Goal: Register for event/course: Register for event/course

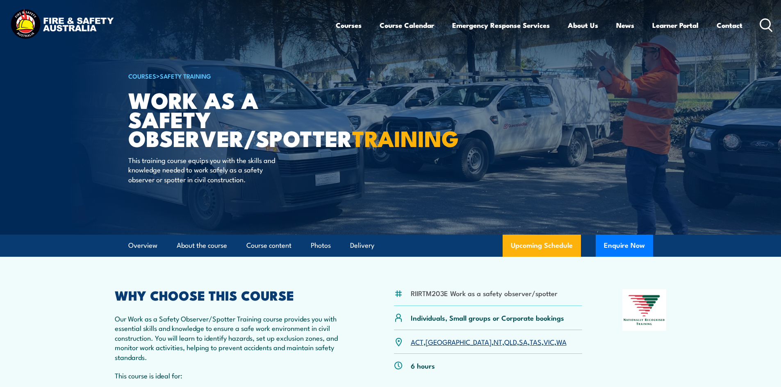
click at [543, 343] on link "VIC" at bounding box center [548, 342] width 11 height 10
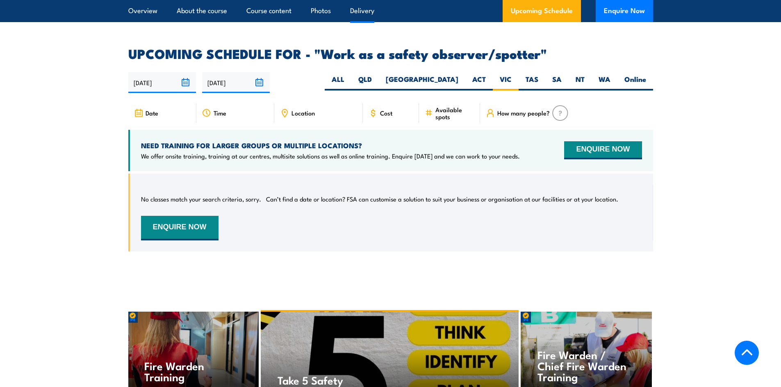
scroll to position [1256, 0]
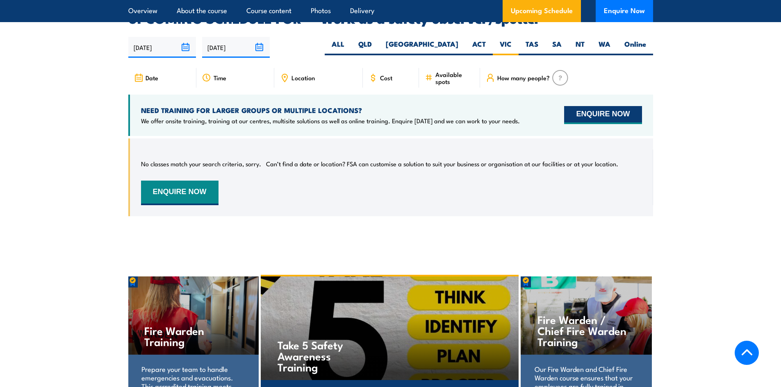
click at [616, 106] on button "ENQUIRE NOW" at bounding box center [602, 115] width 77 height 18
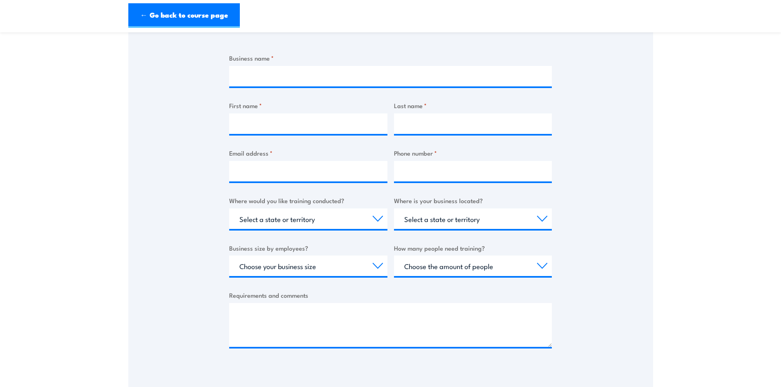
scroll to position [164, 0]
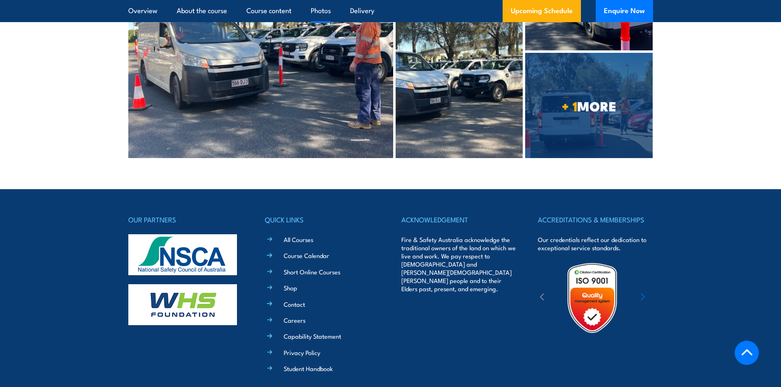
scroll to position [1917, 0]
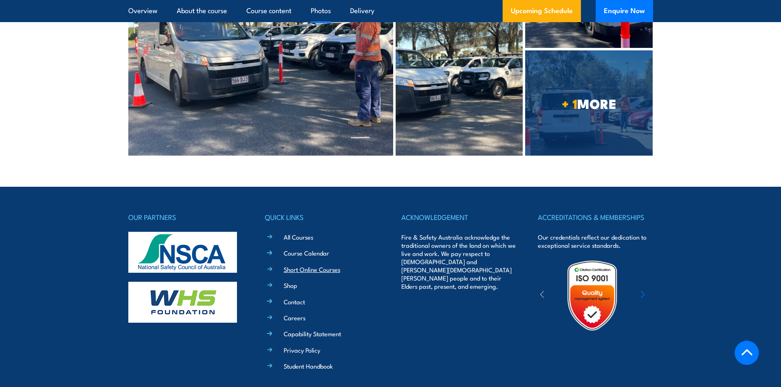
click at [334, 265] on link "Short Online Courses" at bounding box center [312, 269] width 57 height 9
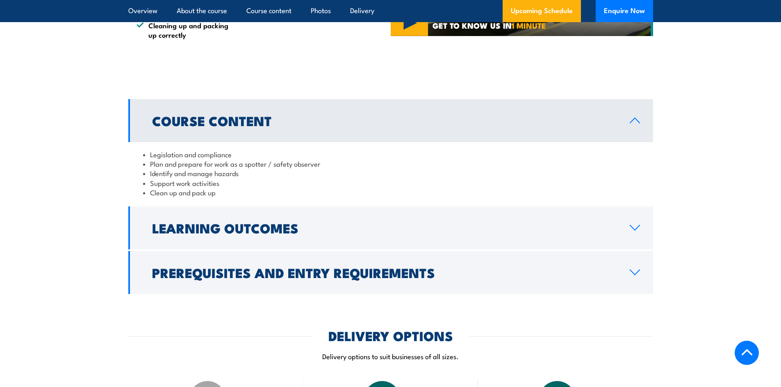
scroll to position [615, 0]
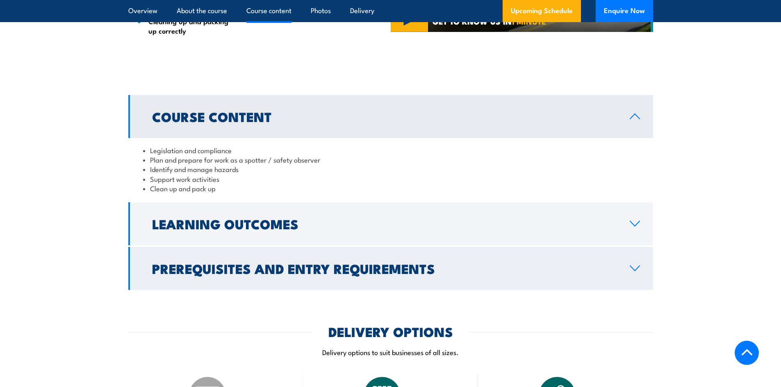
click at [582, 263] on h2 "Prerequisites and Entry Requirements" at bounding box center [384, 268] width 464 height 11
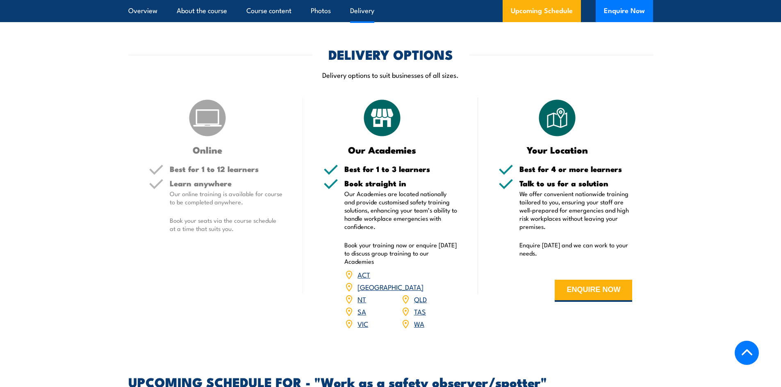
scroll to position [943, 0]
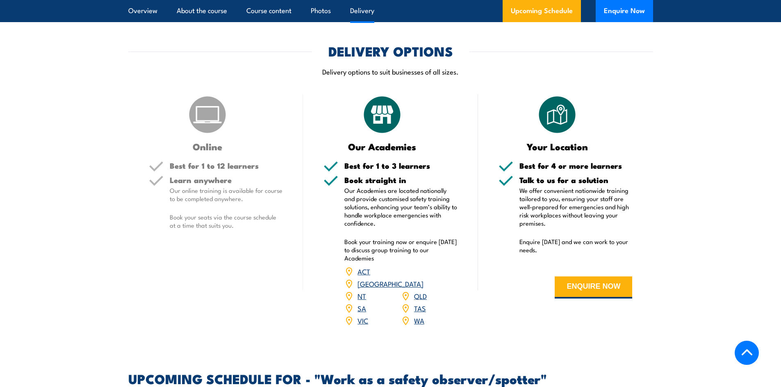
click at [364, 316] on link "VIC" at bounding box center [362, 321] width 11 height 10
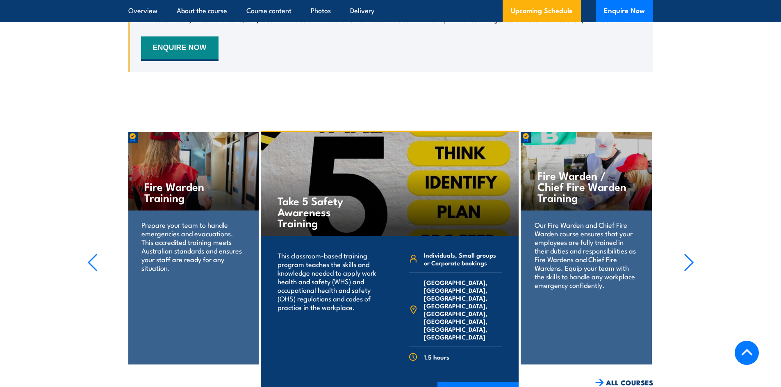
scroll to position [1461, 0]
